Goal: Transaction & Acquisition: Purchase product/service

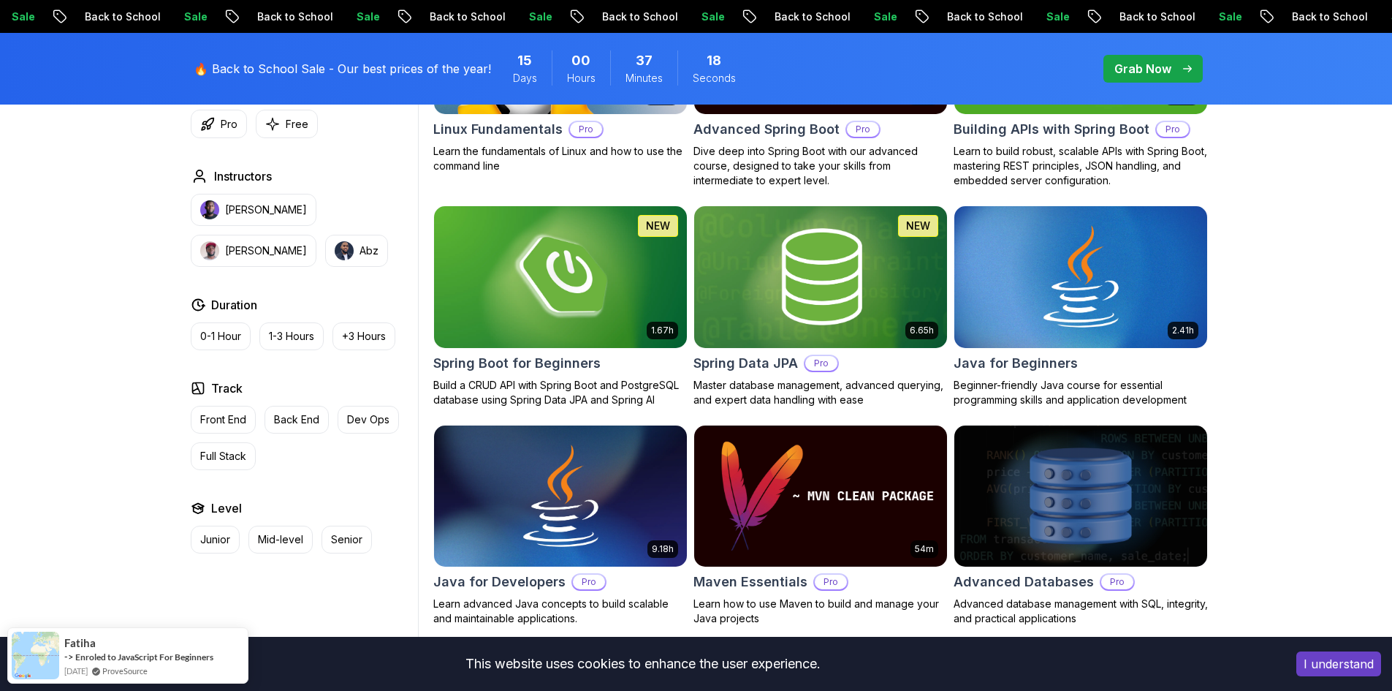
scroll to position [731, 0]
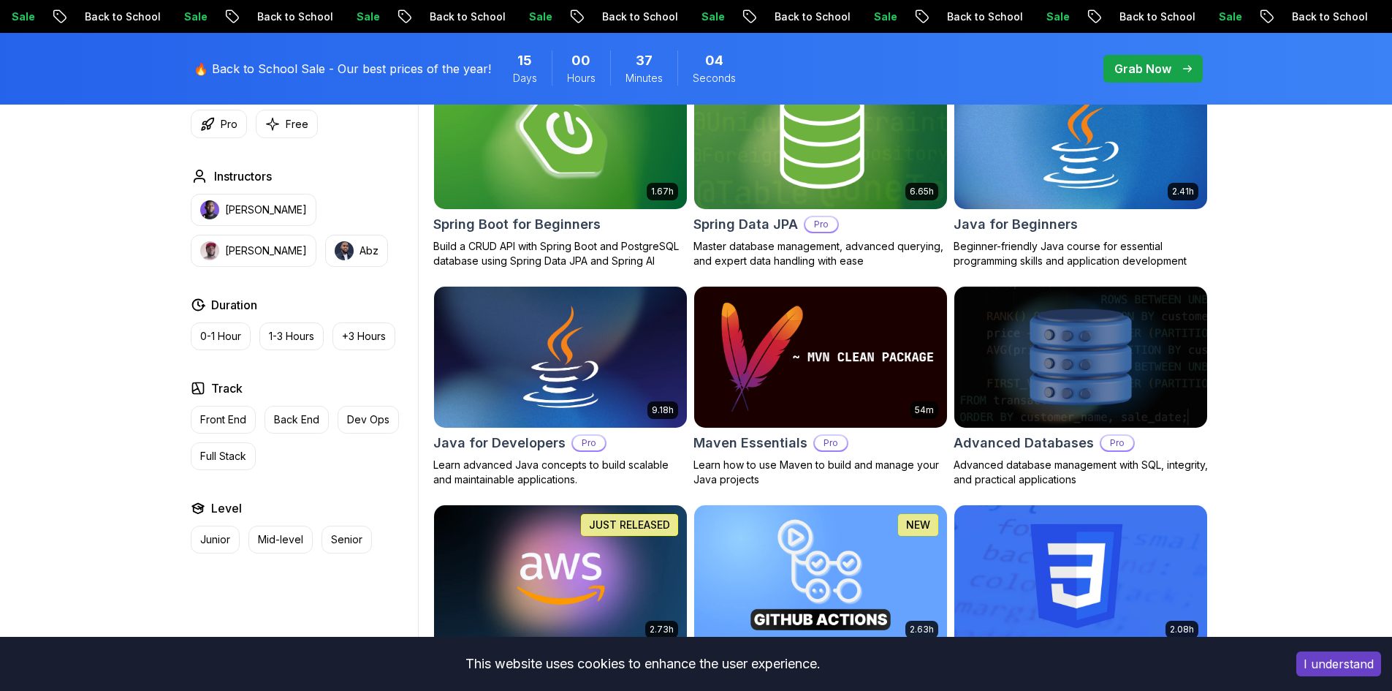
click at [799, 165] on img at bounding box center [820, 138] width 265 height 148
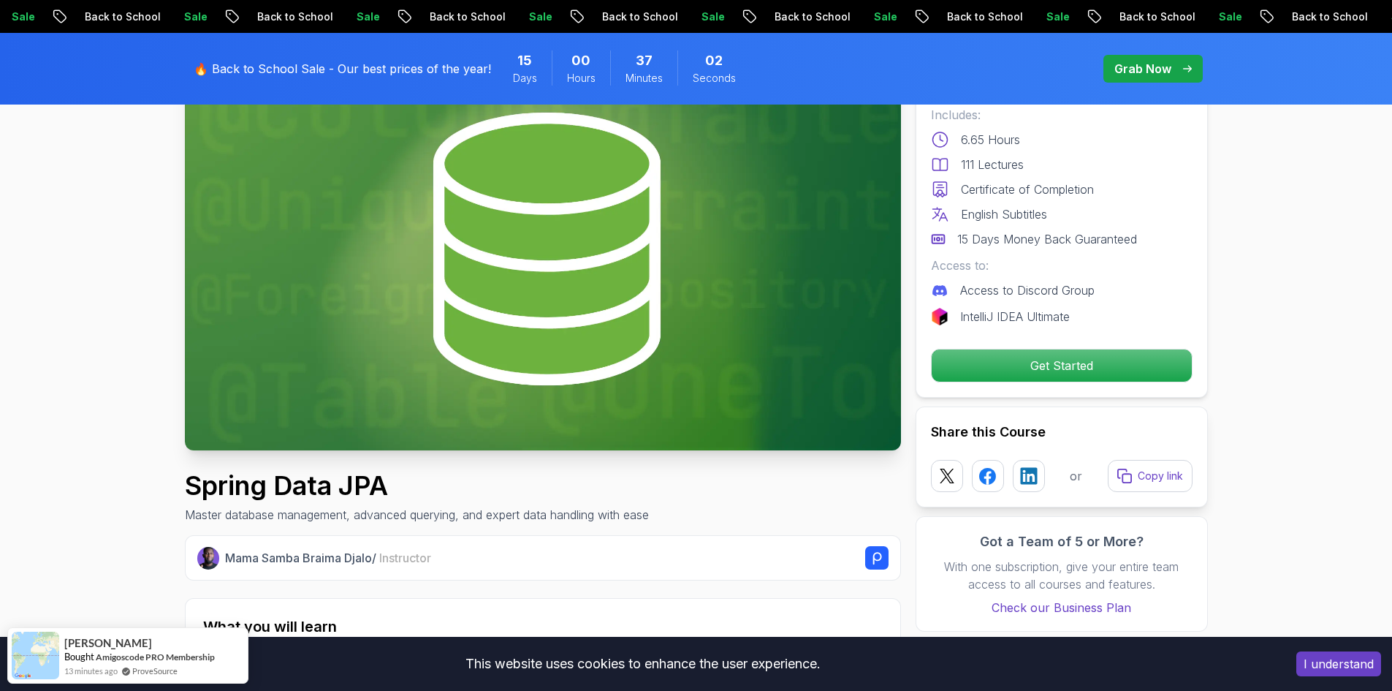
scroll to position [146, 0]
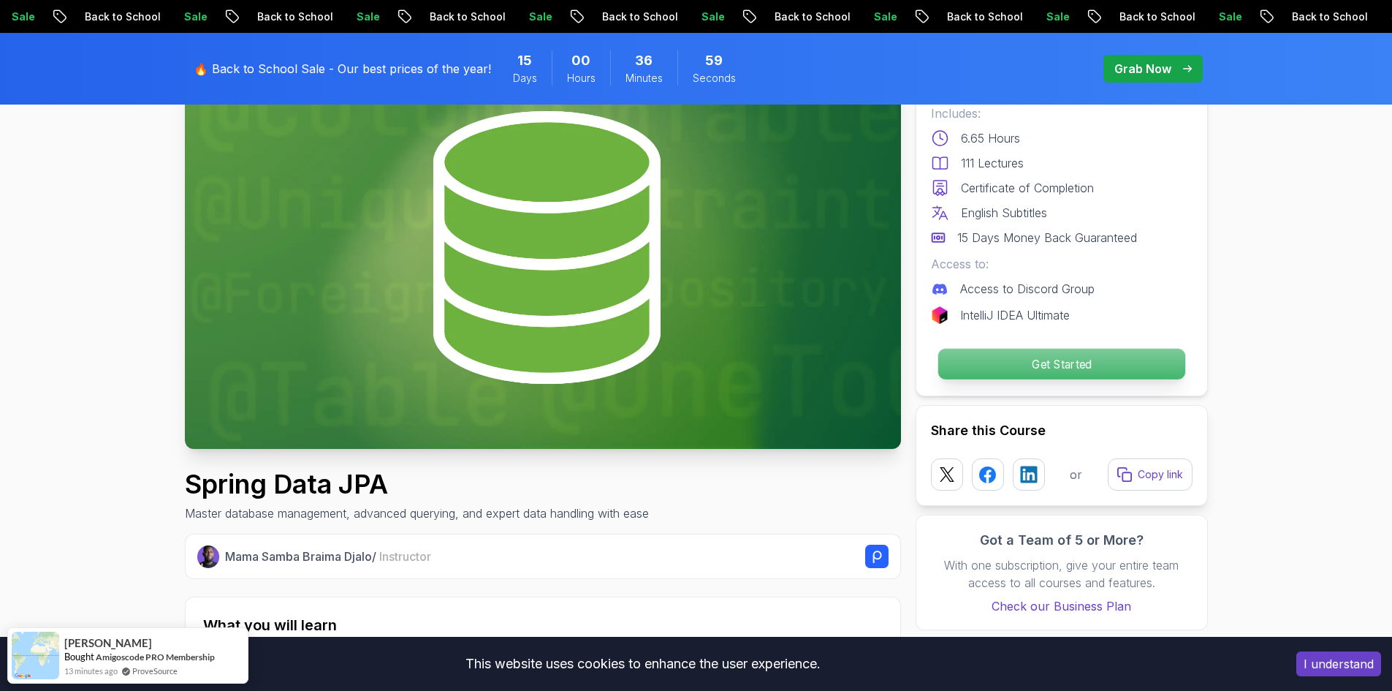
click at [1022, 379] on p "Get Started" at bounding box center [1061, 364] width 247 height 31
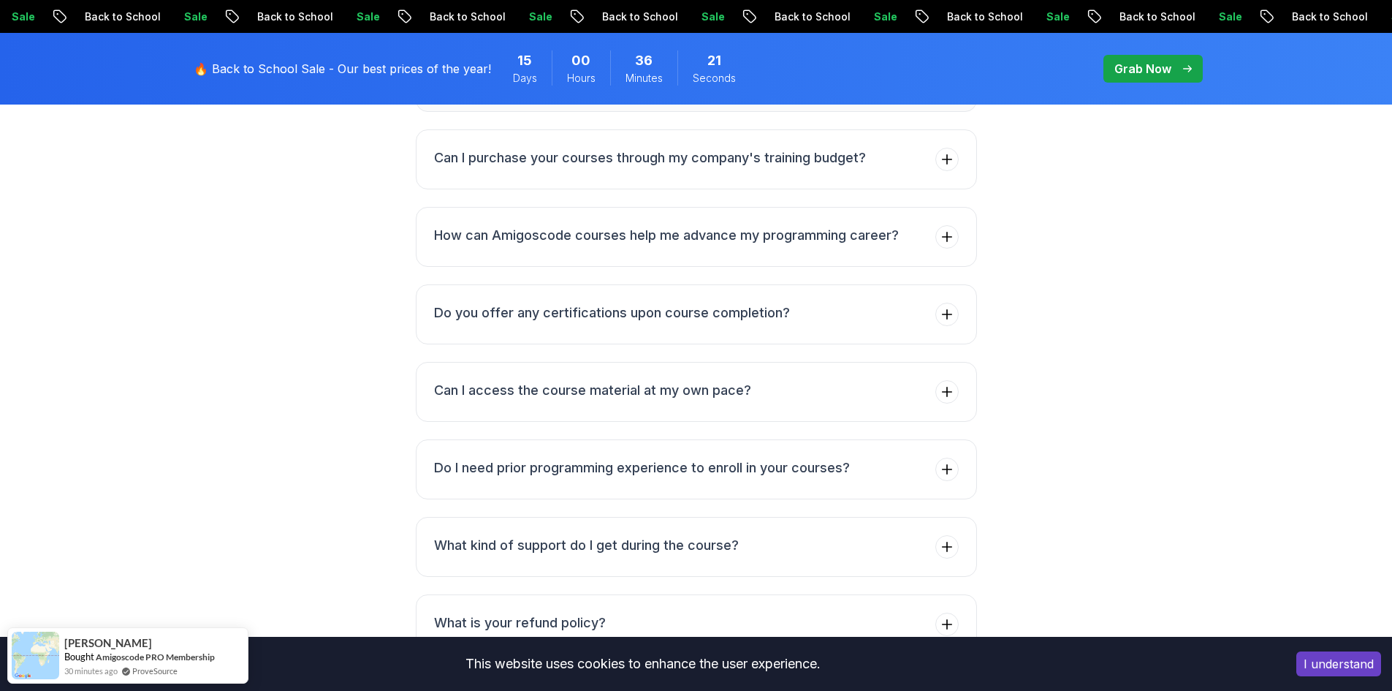
scroll to position [6364, 0]
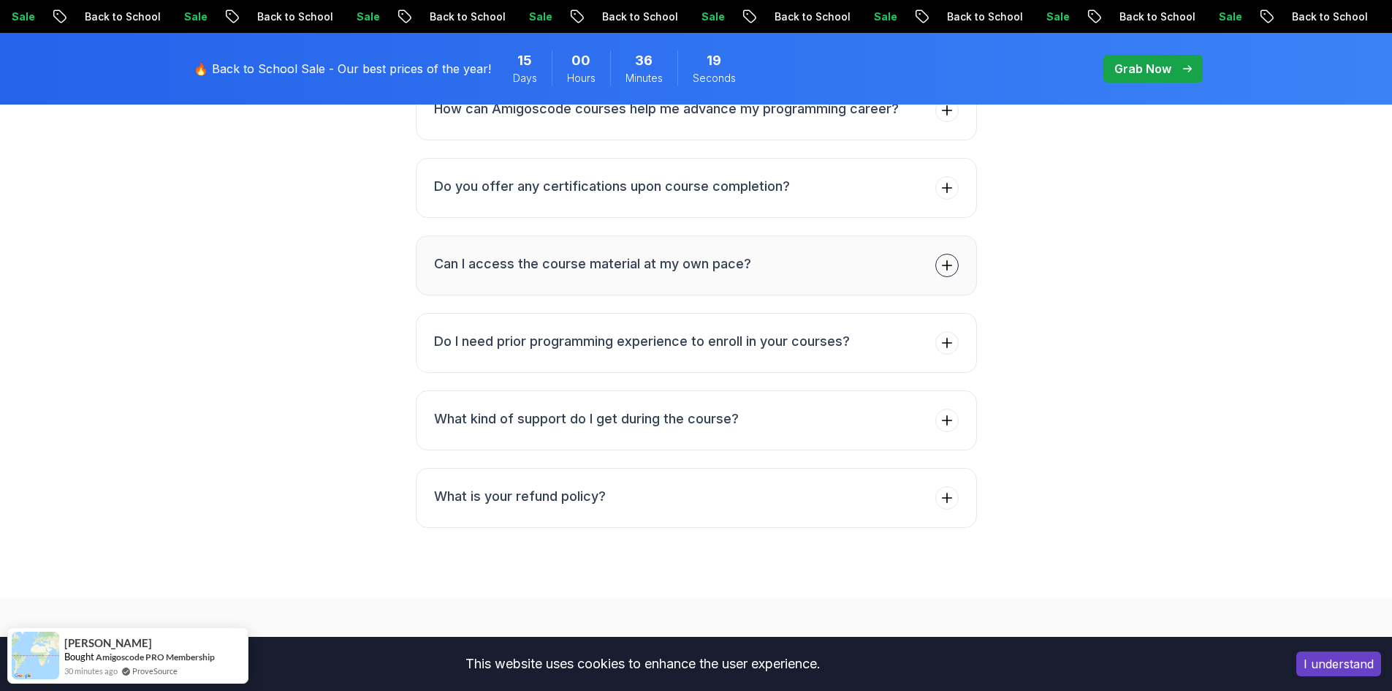
click at [528, 254] on h3 "Can I access the course material at my own pace?" at bounding box center [592, 264] width 317 height 20
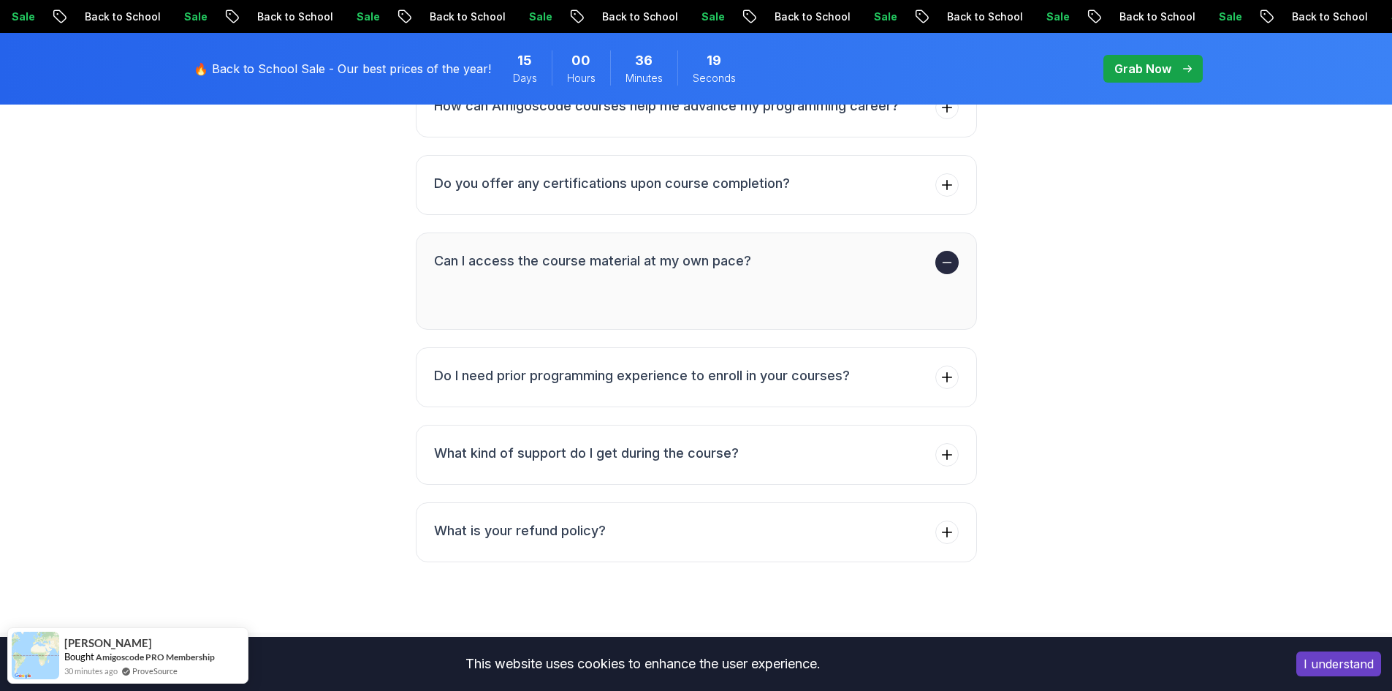
scroll to position [6306, 0]
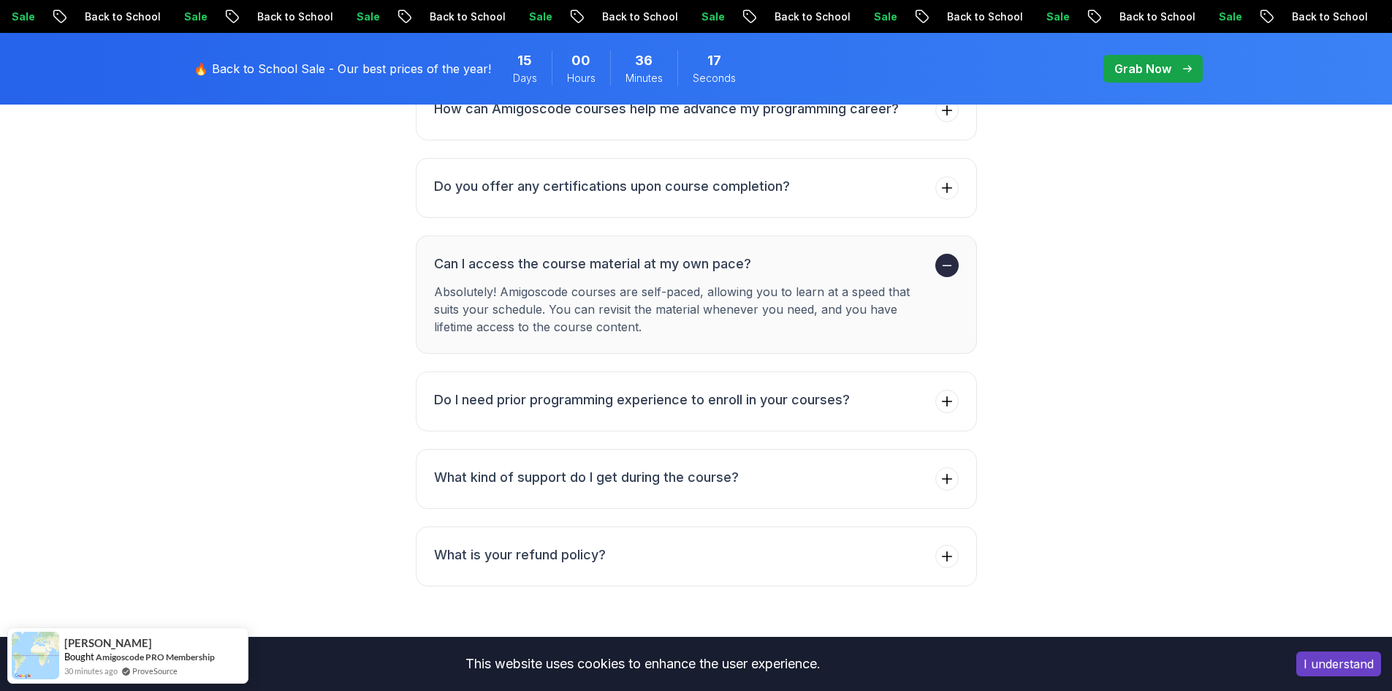
click at [528, 254] on h3 "Can I access the course material at my own pace?" at bounding box center [682, 264] width 496 height 20
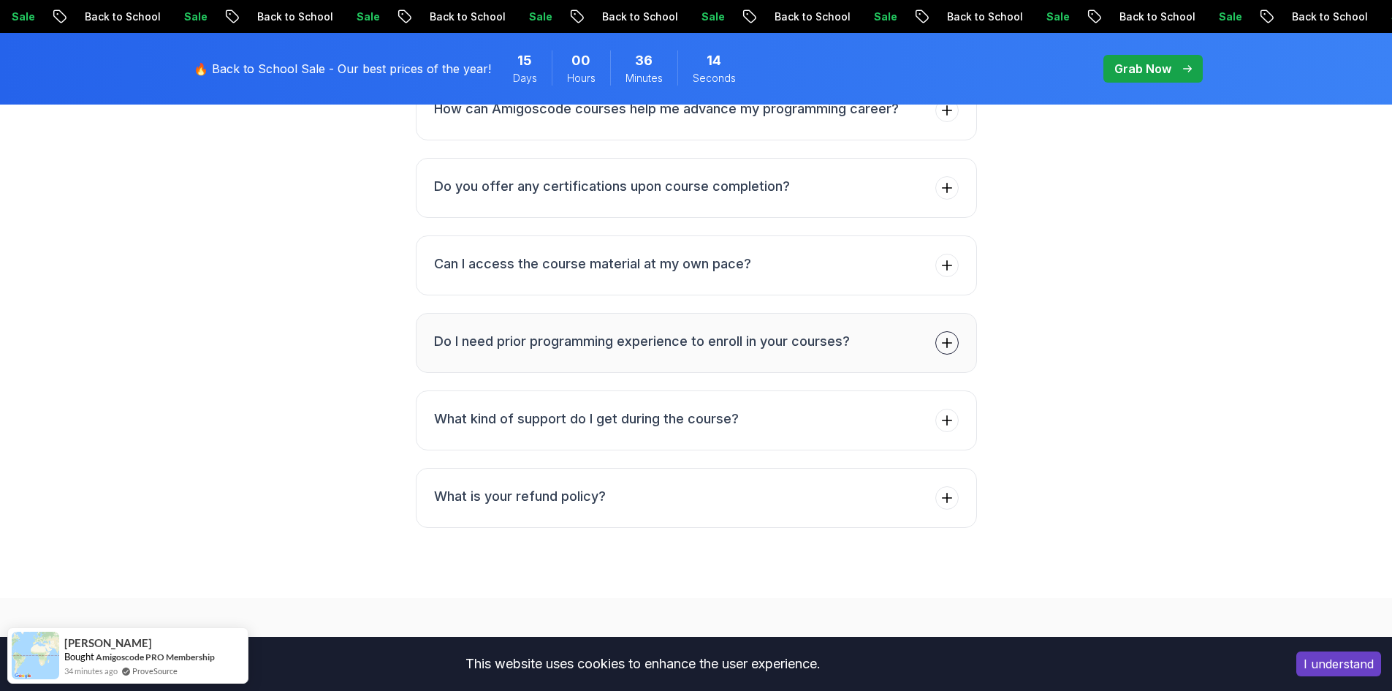
click at [493, 331] on h3 "Do I need prior programming experience to enroll in your courses?" at bounding box center [642, 341] width 416 height 20
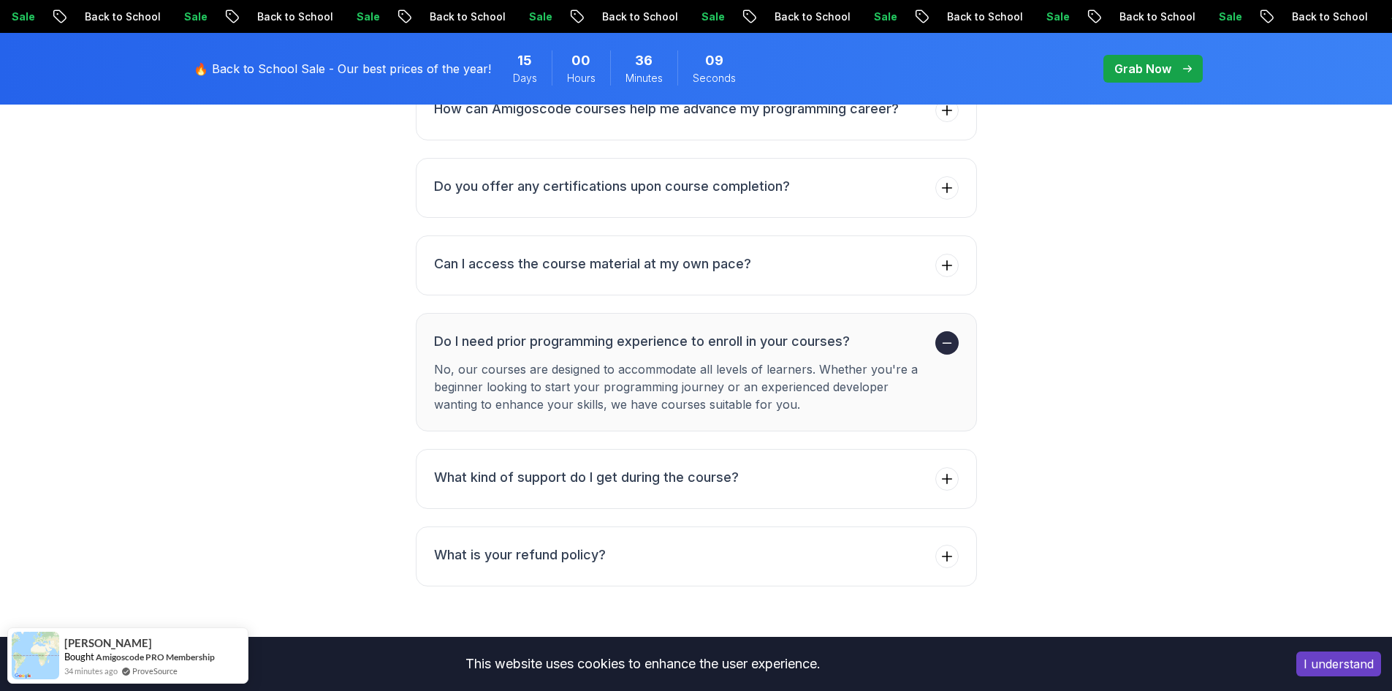
click at [493, 331] on h3 "Do I need prior programming experience to enroll in your courses?" at bounding box center [682, 341] width 496 height 20
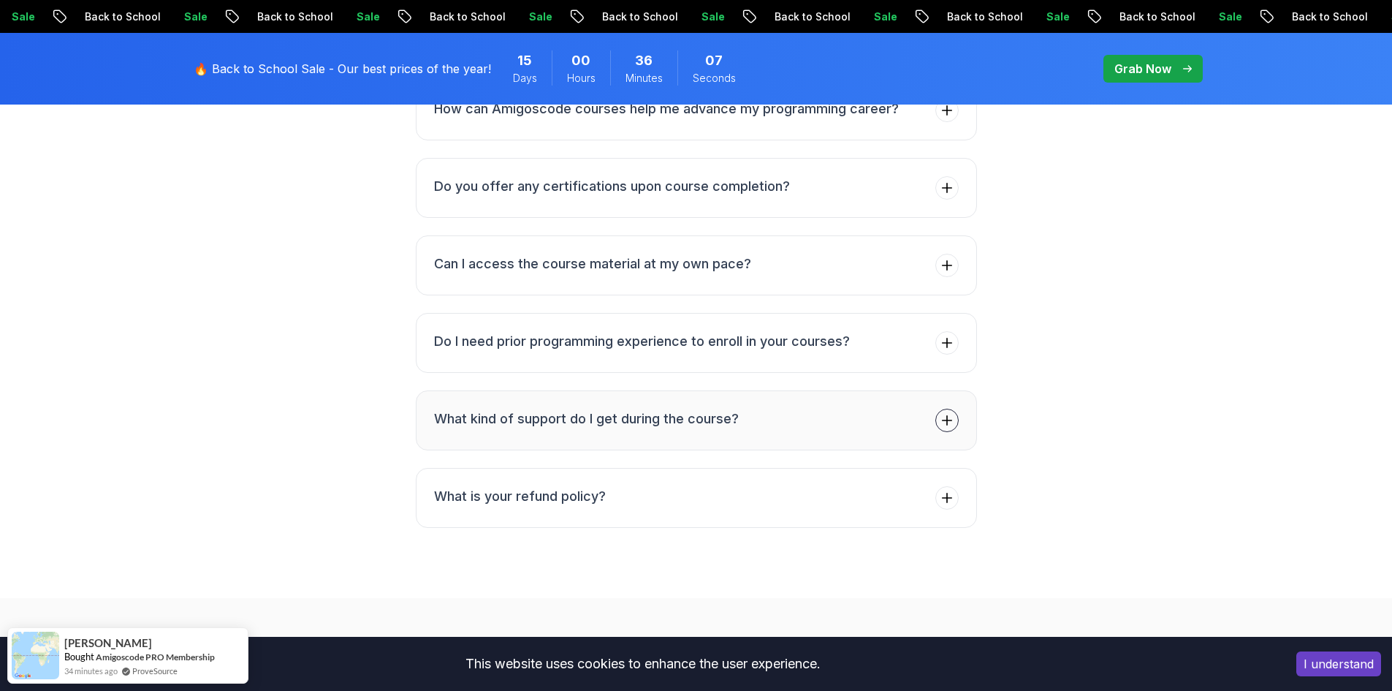
click at [476, 409] on h3 "What kind of support do I get during the course?" at bounding box center [586, 419] width 305 height 20
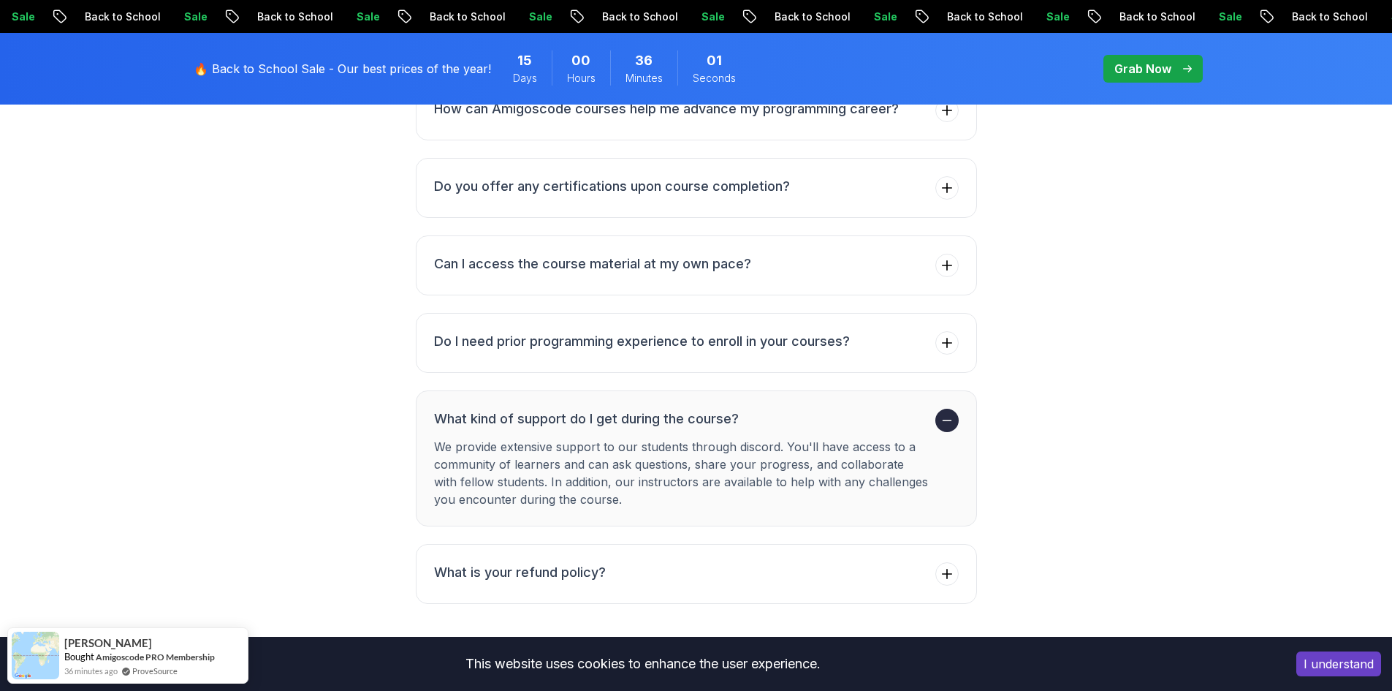
click at [477, 409] on h3 "What kind of support do I get during the course?" at bounding box center [682, 419] width 496 height 20
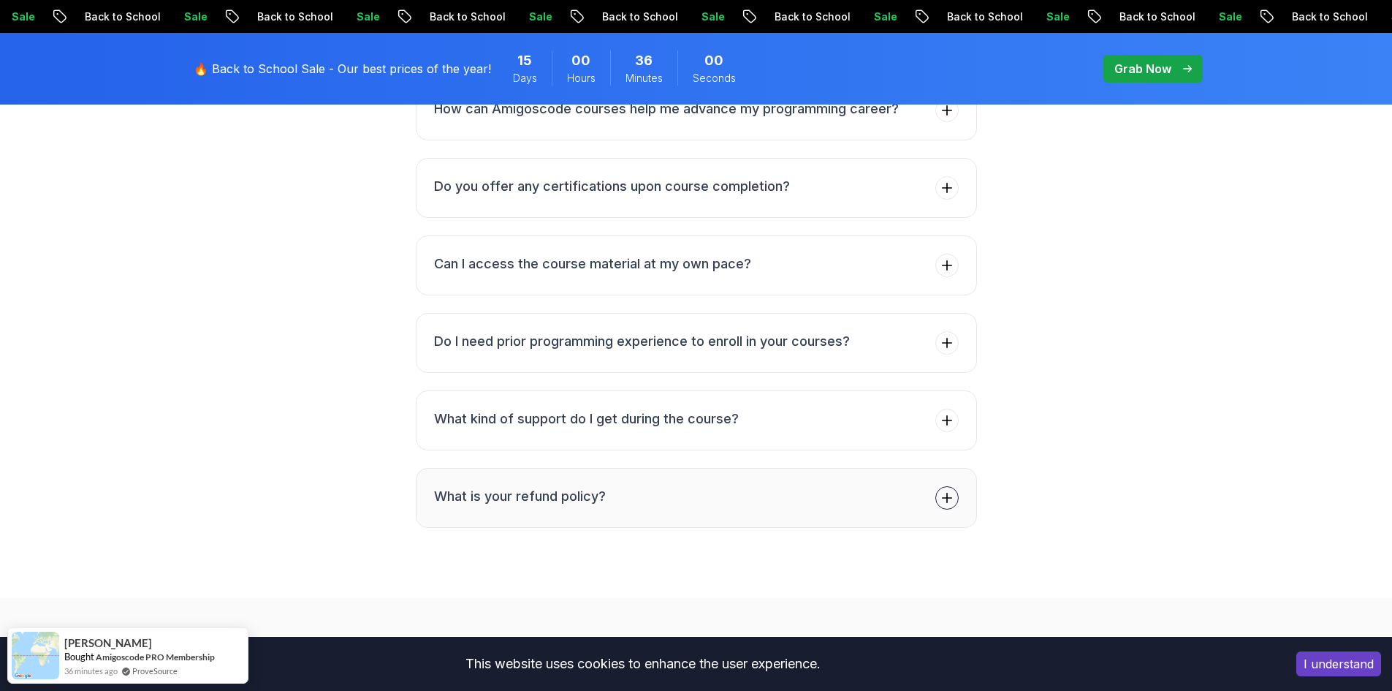
click at [514, 486] on h3 "What is your refund policy?" at bounding box center [520, 496] width 172 height 20
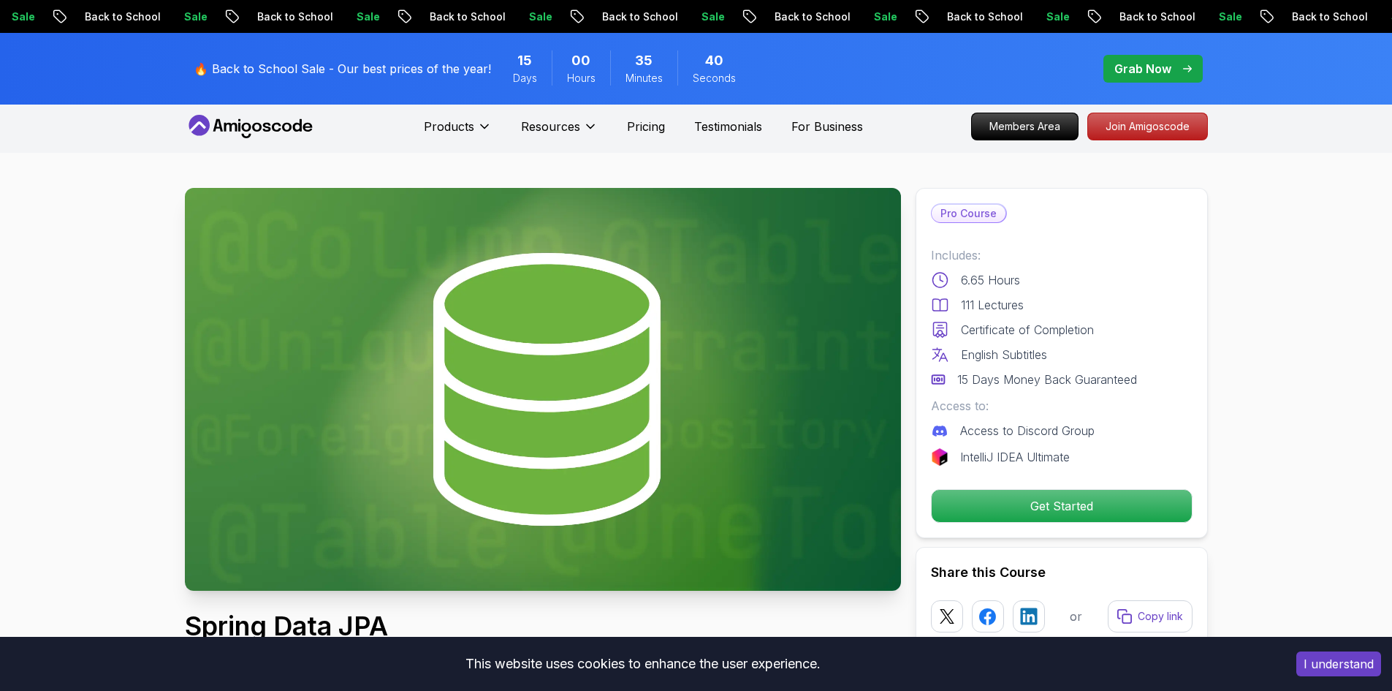
scroll to position [0, 0]
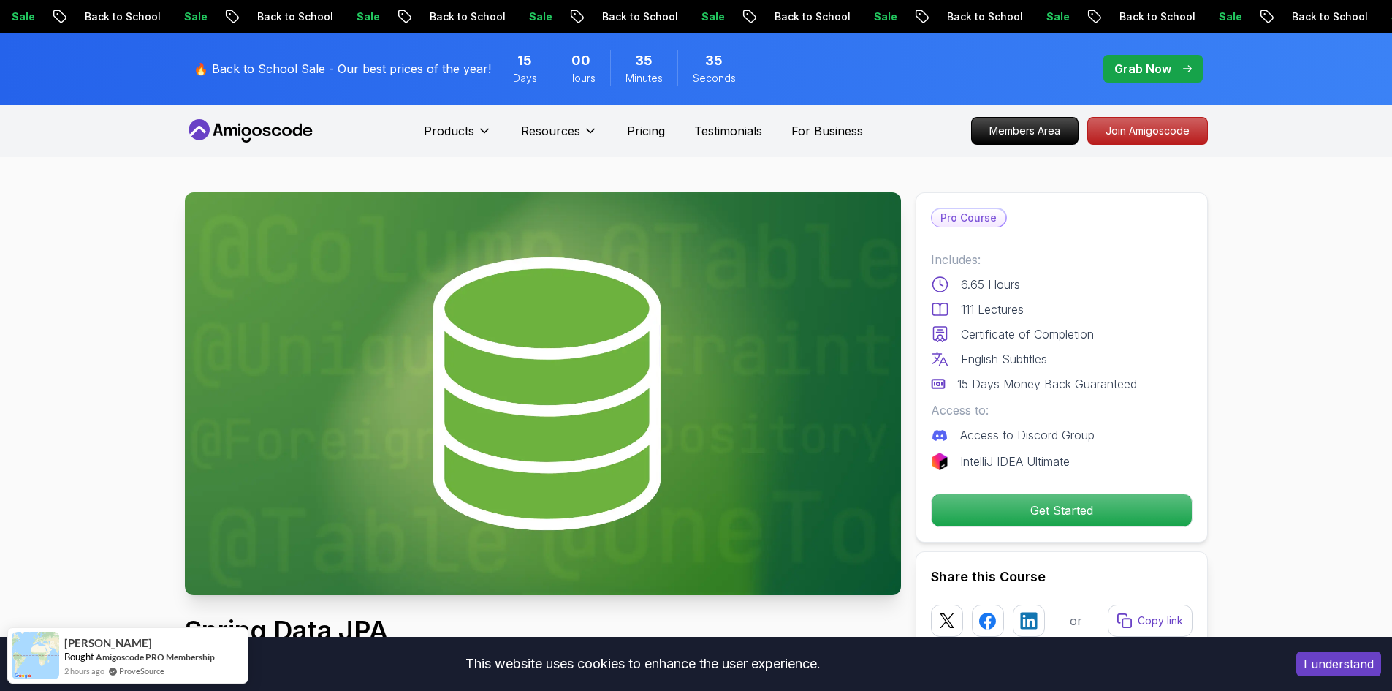
click at [1138, 75] on p "Grab Now" at bounding box center [1143, 69] width 57 height 18
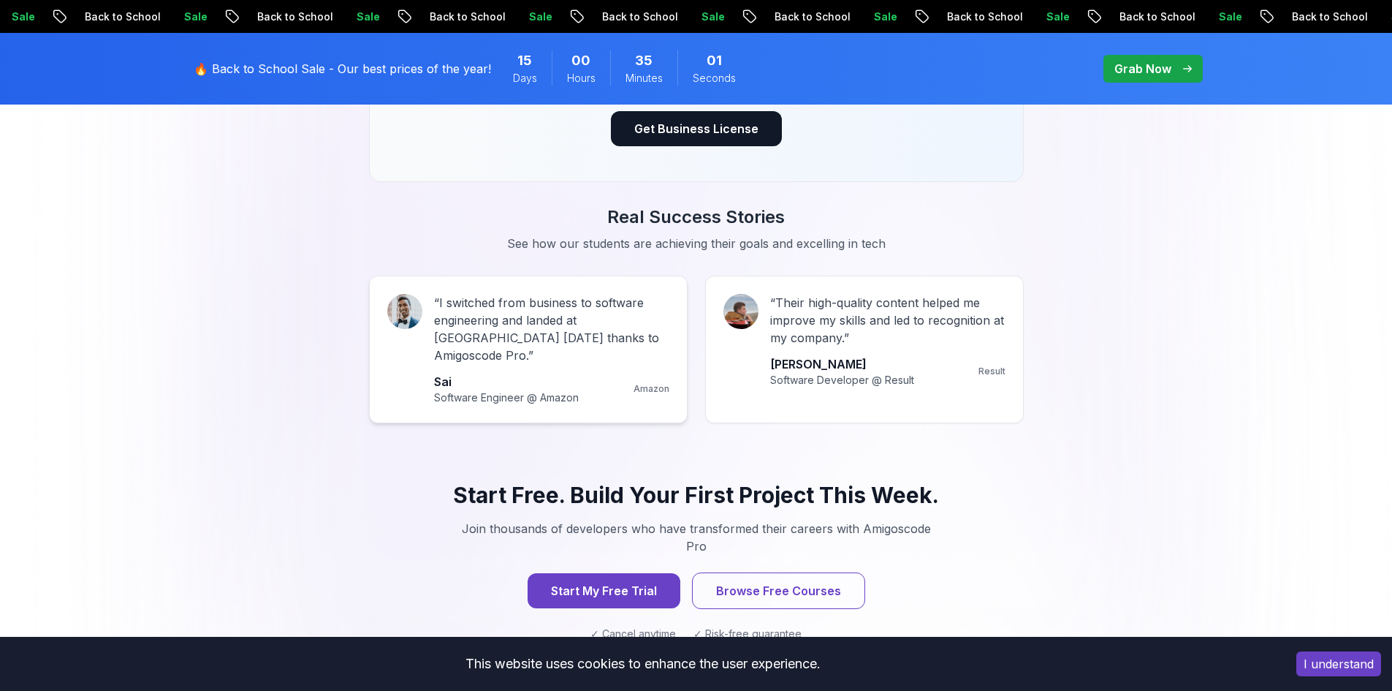
scroll to position [1389, 0]
